Goal: Information Seeking & Learning: Learn about a topic

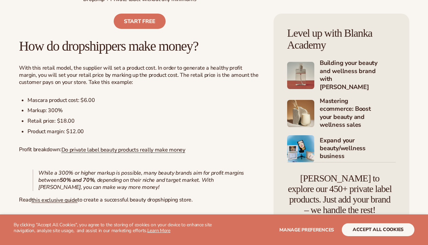
scroll to position [577, 0]
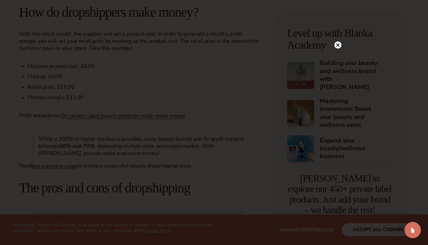
click at [338, 45] on icon at bounding box center [337, 44] width 3 height 3
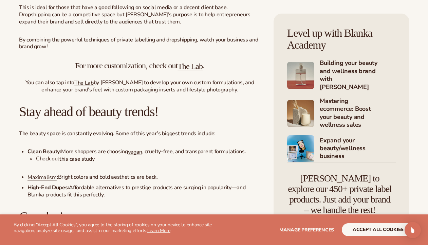
scroll to position [2038, 0]
click at [193, 61] on link "The Lab" at bounding box center [190, 65] width 25 height 9
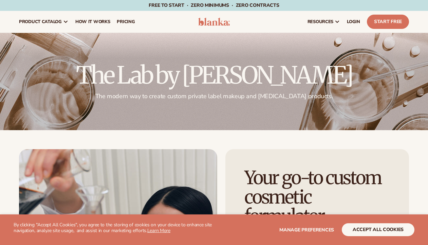
drag, startPoint x: 0, startPoint y: 0, endPoint x: 207, endPoint y: 133, distance: 246.5
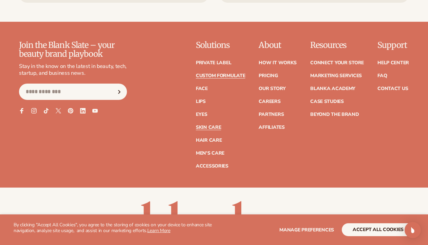
scroll to position [985, 0]
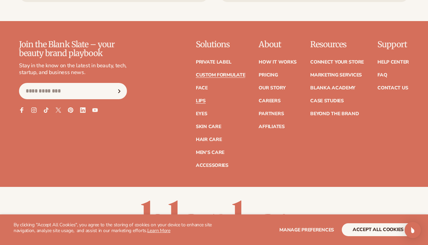
click at [201, 99] on link "Lips" at bounding box center [201, 101] width 10 height 5
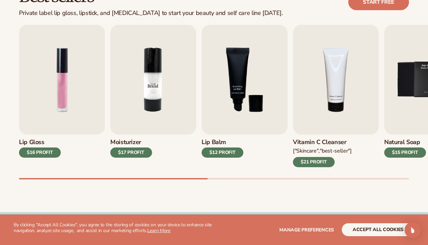
scroll to position [238, 0]
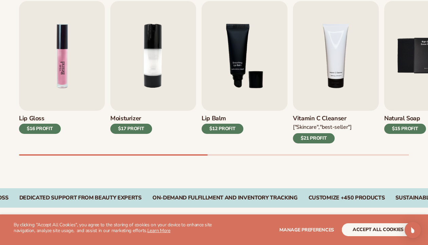
click at [75, 87] on img "1 / 9" at bounding box center [62, 56] width 86 height 110
click at [53, 129] on div "$16 PROFIT" at bounding box center [40, 129] width 42 height 10
click at [68, 77] on img "1 / 9" at bounding box center [62, 56] width 86 height 110
